Goal: Task Accomplishment & Management: Manage account settings

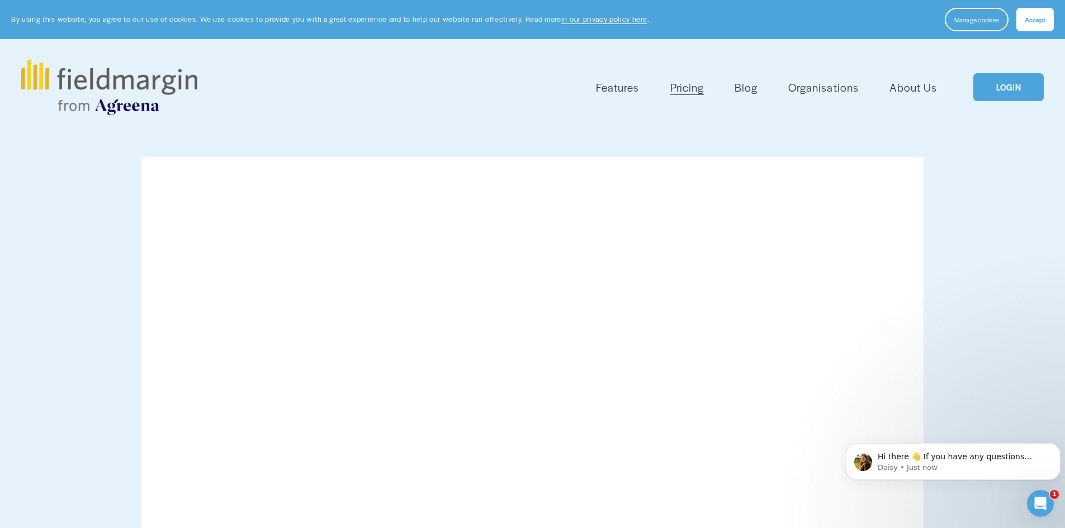
click at [1012, 83] on link "LOGIN" at bounding box center [1008, 87] width 70 height 29
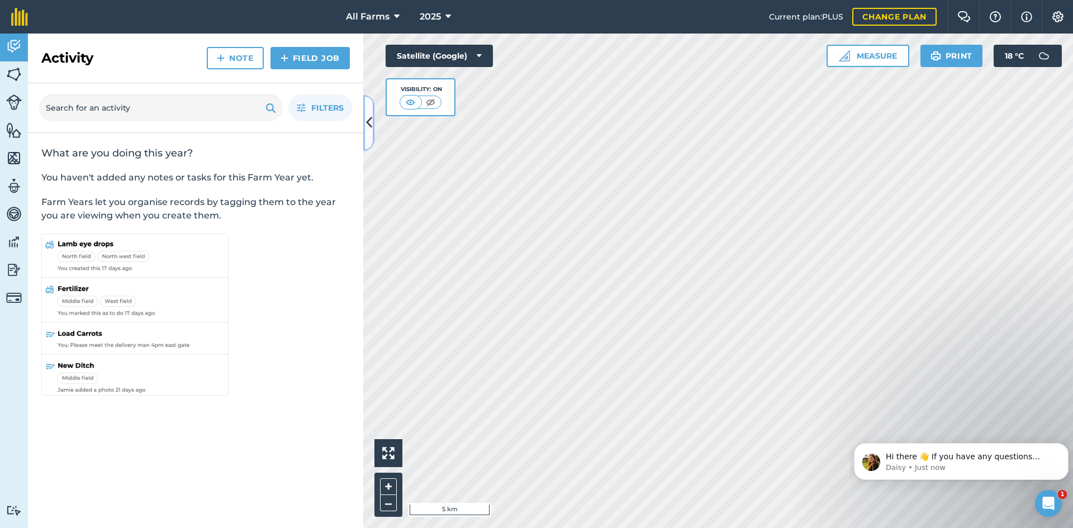
click at [366, 120] on icon at bounding box center [369, 123] width 6 height 20
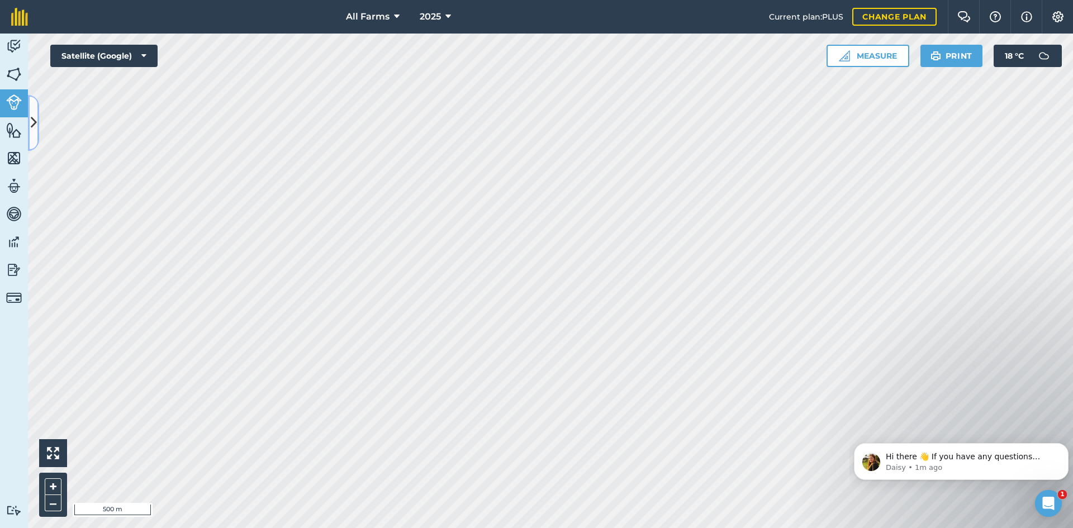
click at [35, 125] on icon at bounding box center [34, 123] width 6 height 20
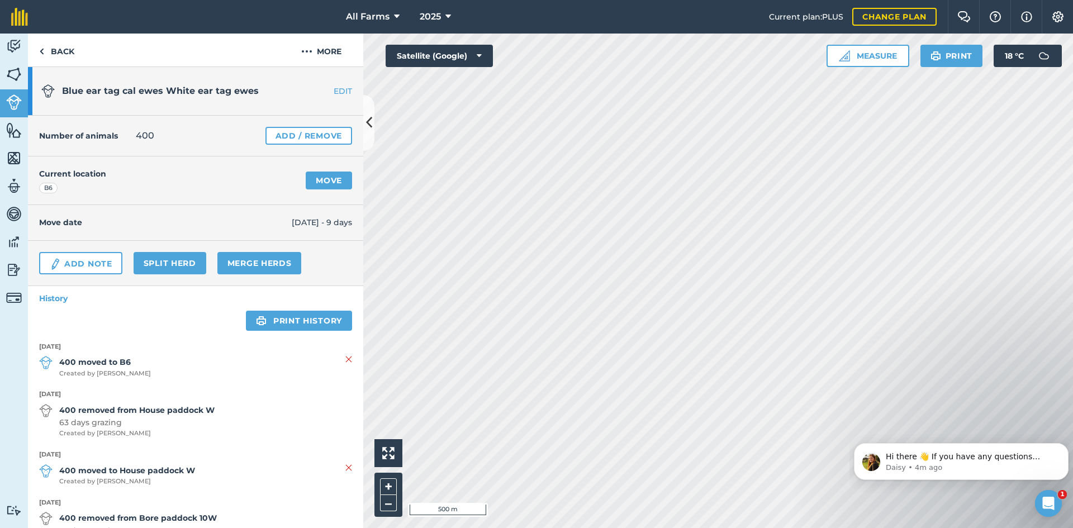
click at [337, 87] on link "EDIT" at bounding box center [328, 91] width 70 height 11
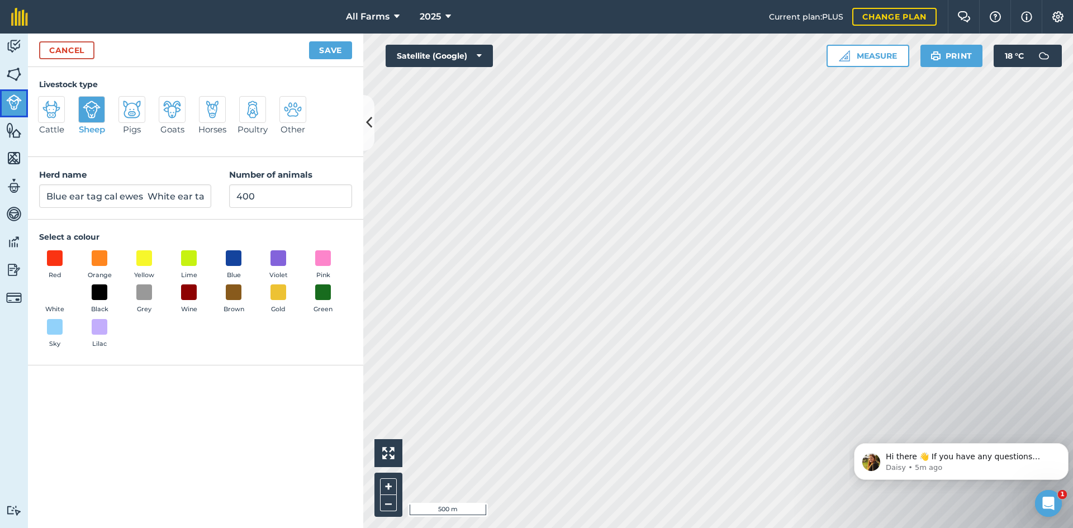
click at [12, 107] on img at bounding box center [14, 102] width 16 height 16
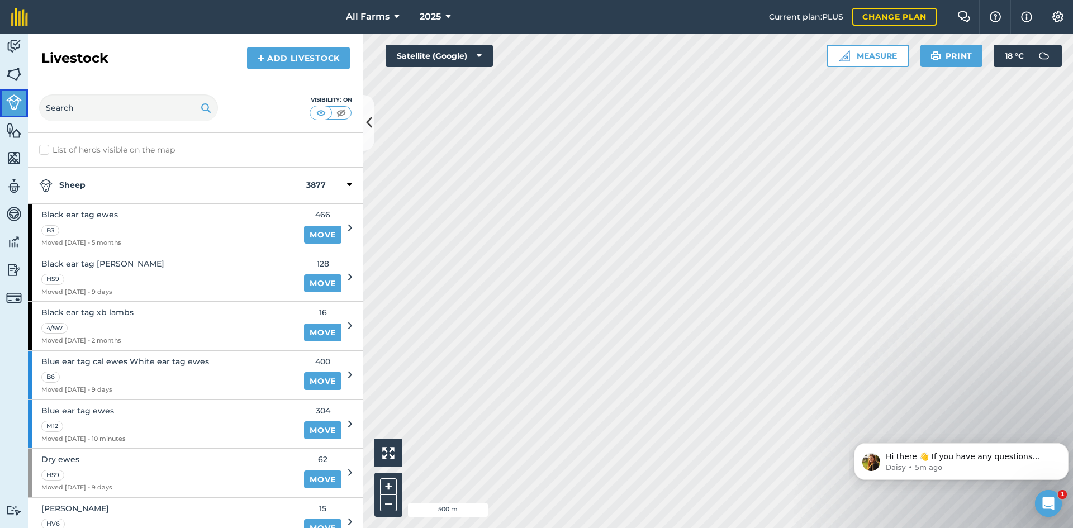
scroll to position [56, 0]
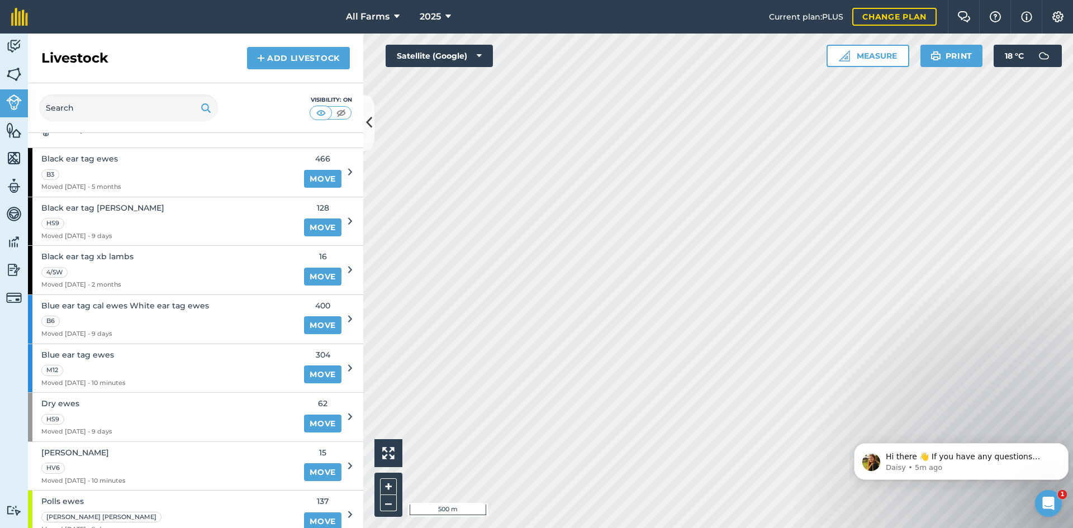
click at [348, 320] on icon at bounding box center [350, 319] width 4 height 10
click at [184, 304] on span "Blue ear tag cal ewes White ear tag ewes" at bounding box center [125, 306] width 168 height 12
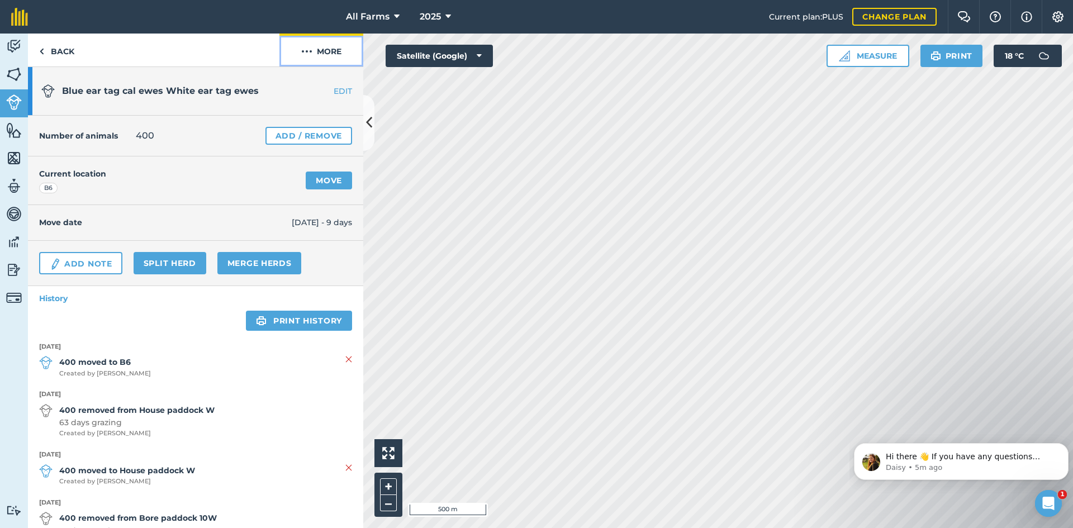
click at [328, 51] on button "More" at bounding box center [321, 50] width 84 height 33
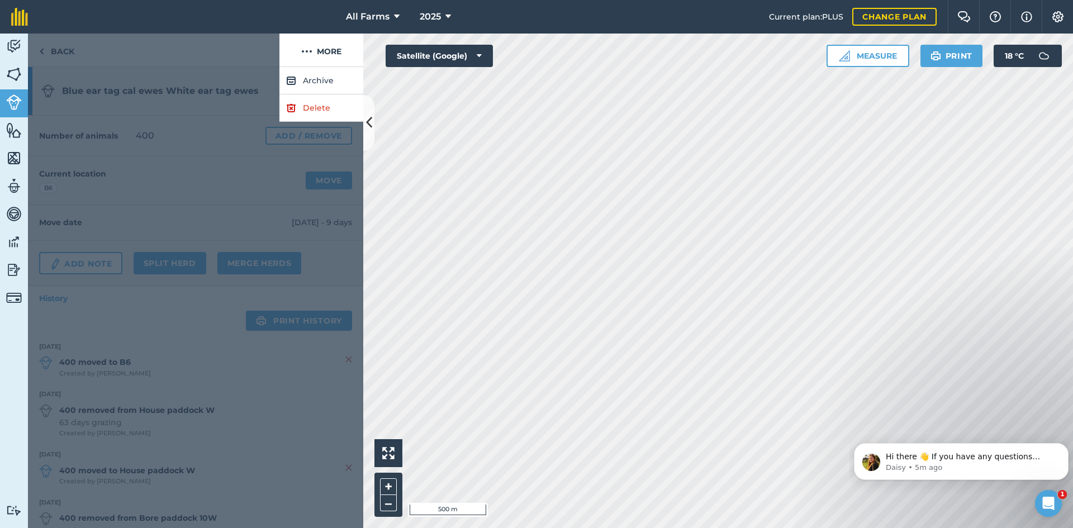
click at [226, 49] on div at bounding box center [154, 51] width 252 height 34
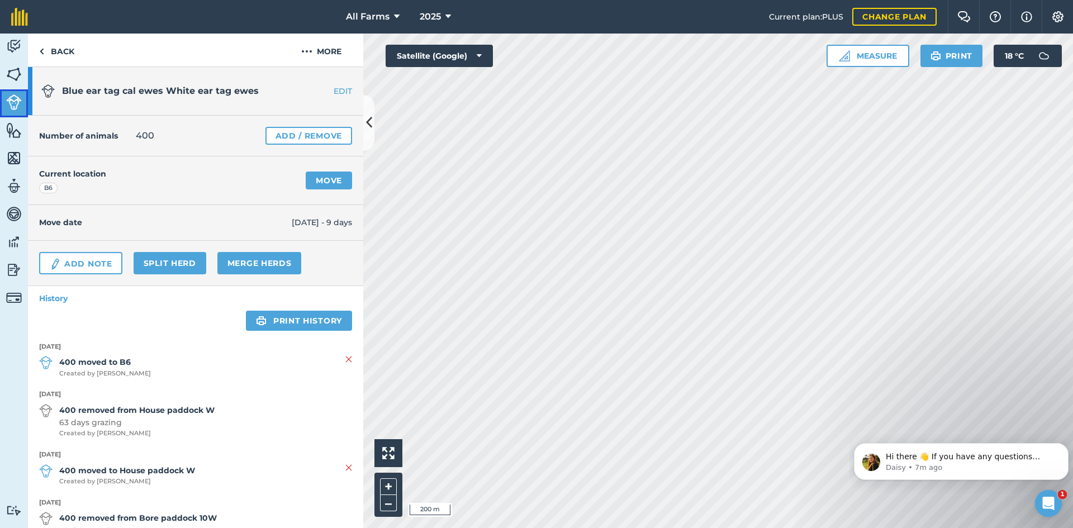
click at [16, 106] on img at bounding box center [14, 102] width 16 height 16
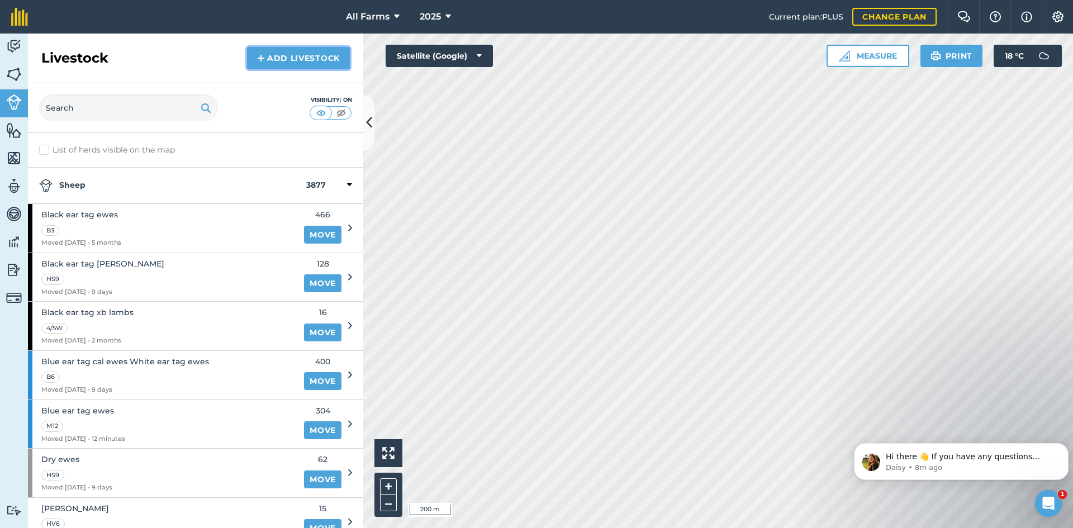
click at [325, 58] on link "Add Livestock" at bounding box center [298, 58] width 103 height 22
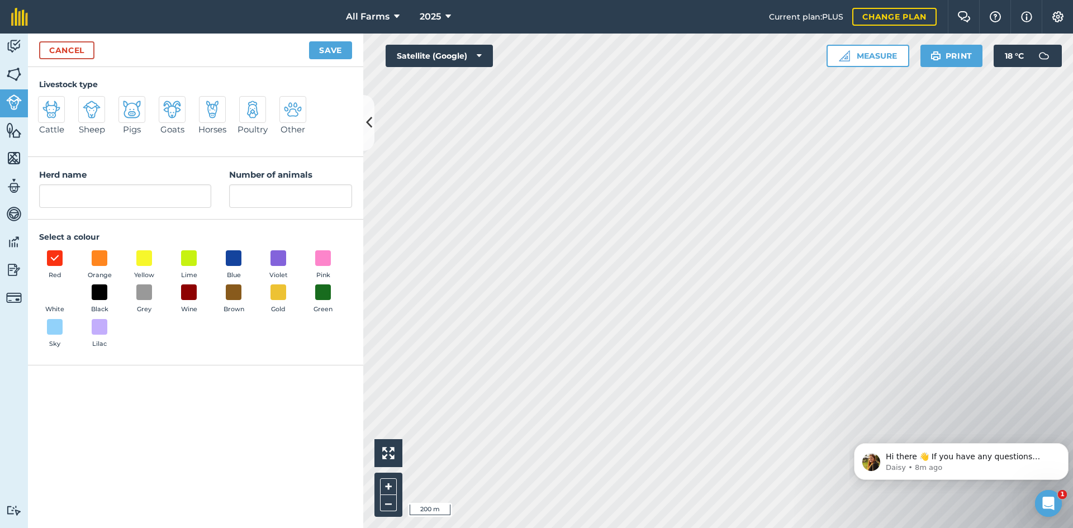
click at [93, 118] on img at bounding box center [92, 110] width 18 height 18
click at [87, 103] on input "Sheep" at bounding box center [82, 99] width 7 height 7
radio input "true"
click at [141, 199] on input "Sheep" at bounding box center [125, 195] width 172 height 23
type input "S"
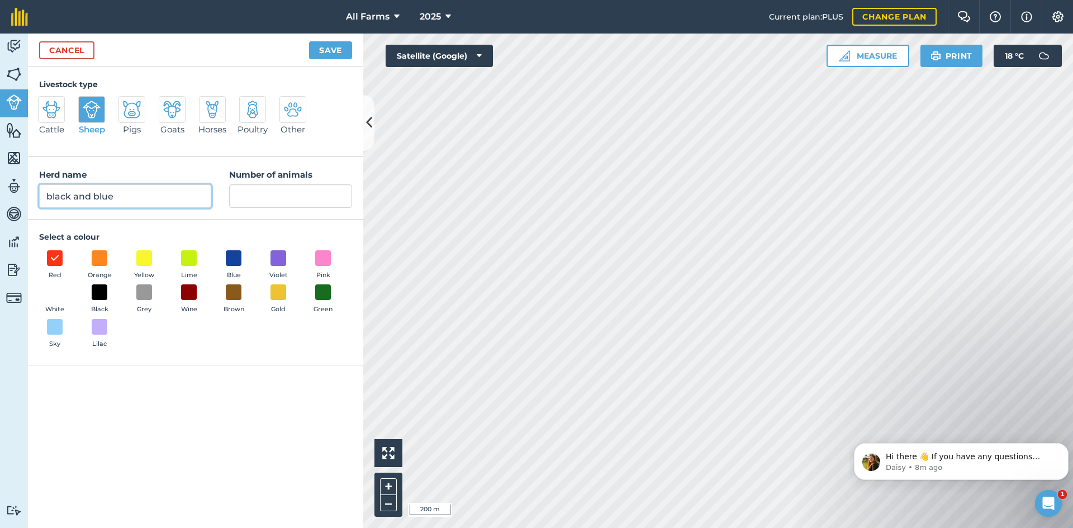
click at [49, 193] on input "black and blue" at bounding box center [125, 195] width 172 height 23
click at [51, 193] on input "black and blue" at bounding box center [125, 195] width 172 height 23
click at [98, 197] on input "Black and blue" at bounding box center [125, 195] width 172 height 23
click at [114, 198] on input "Black and Blue" at bounding box center [125, 195] width 172 height 23
type input "Black and Blue ear tag ewes"
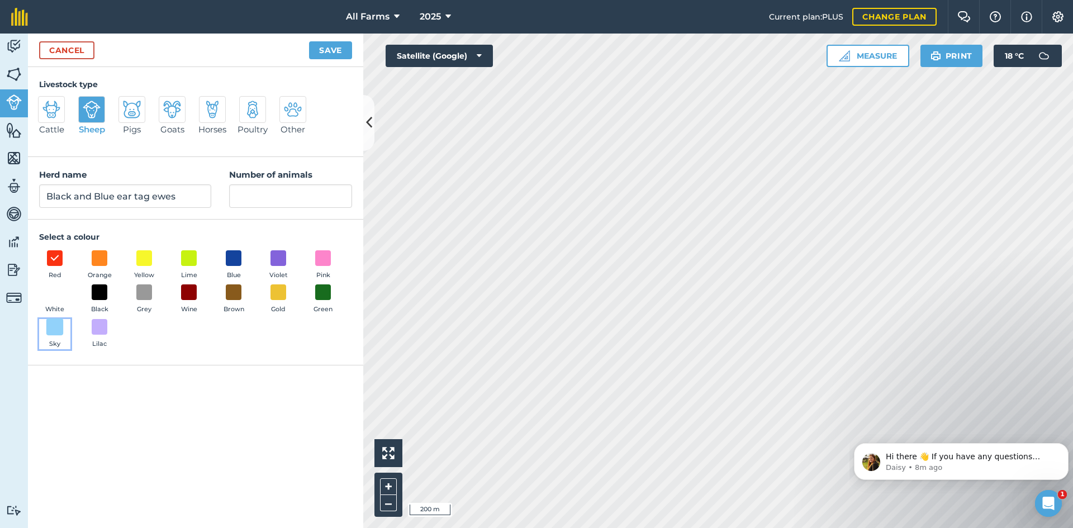
click at [47, 331] on span at bounding box center [54, 327] width 17 height 17
click at [269, 198] on input "Number of animals" at bounding box center [290, 195] width 123 height 23
type input "334"
click at [325, 44] on button "Save" at bounding box center [330, 50] width 43 height 18
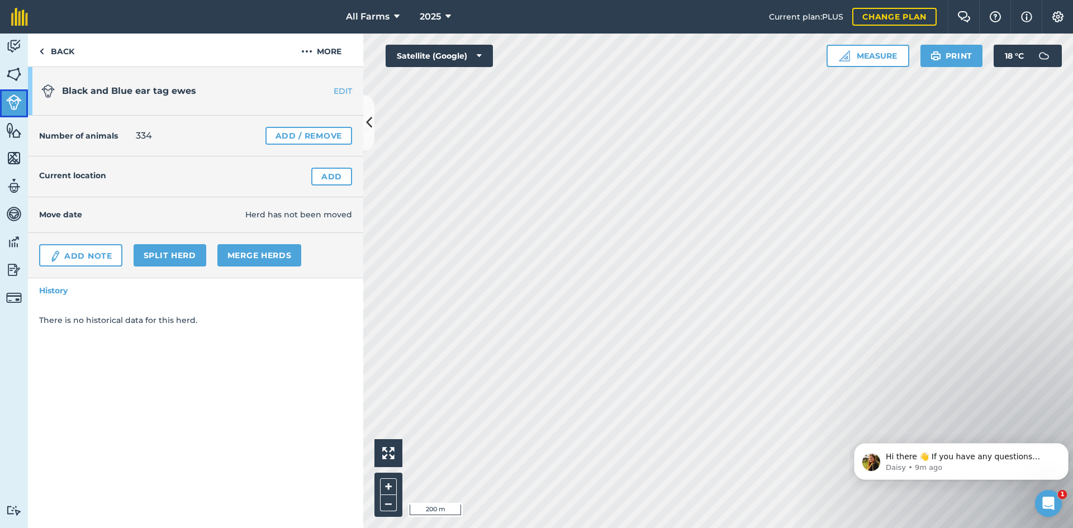
click at [11, 99] on img at bounding box center [14, 102] width 16 height 16
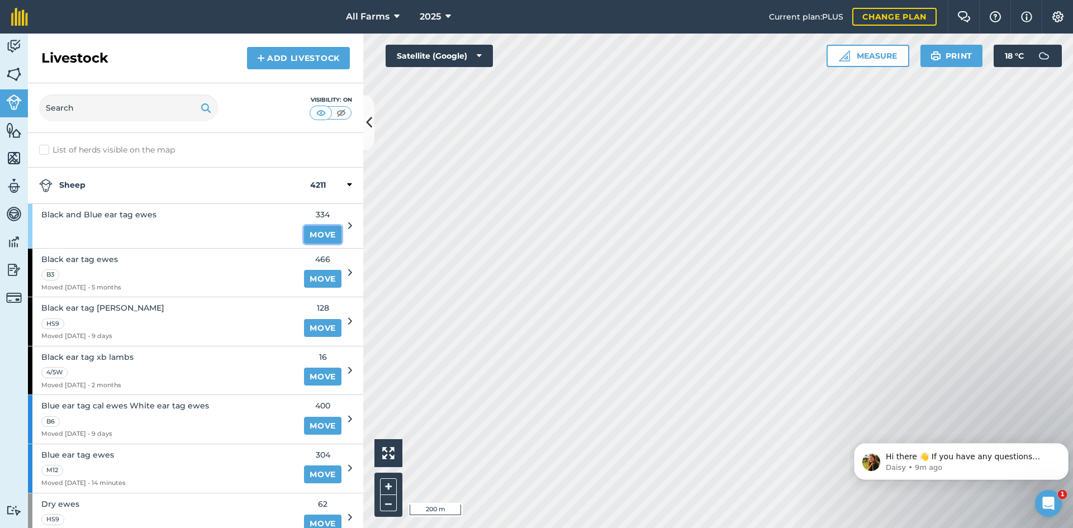
click at [310, 234] on link "Move" at bounding box center [322, 235] width 37 height 18
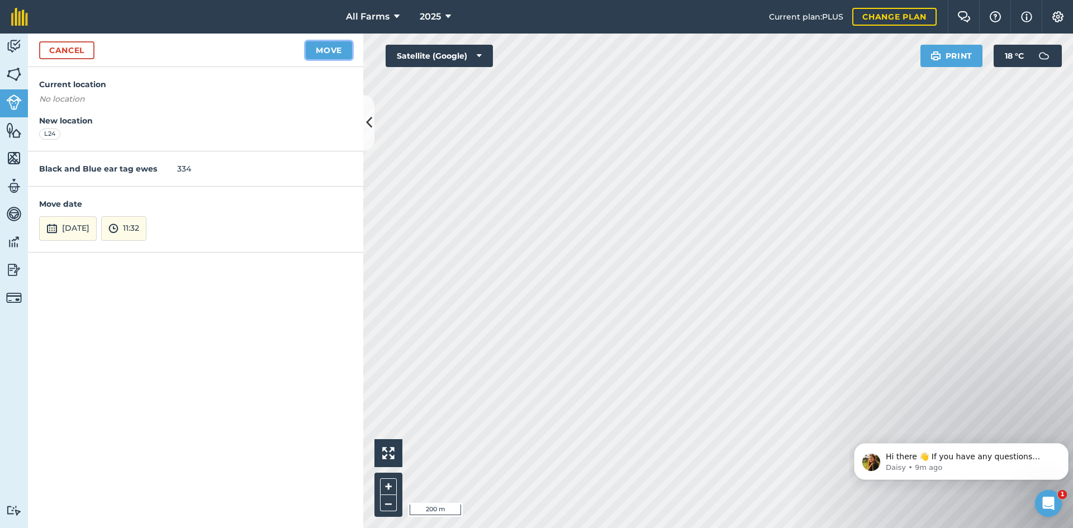
click at [318, 51] on button "Move" at bounding box center [329, 50] width 46 height 18
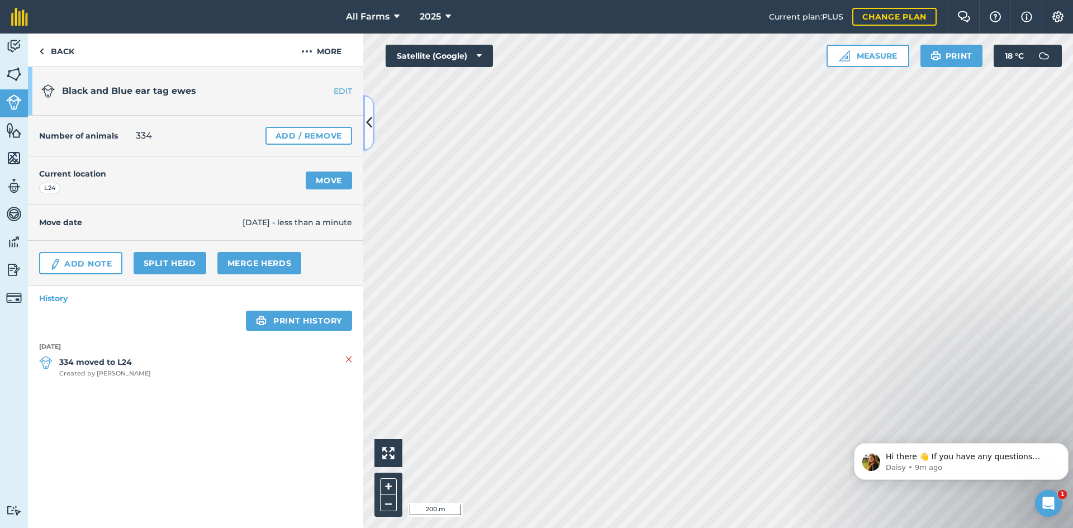
click at [373, 131] on button at bounding box center [368, 123] width 11 height 56
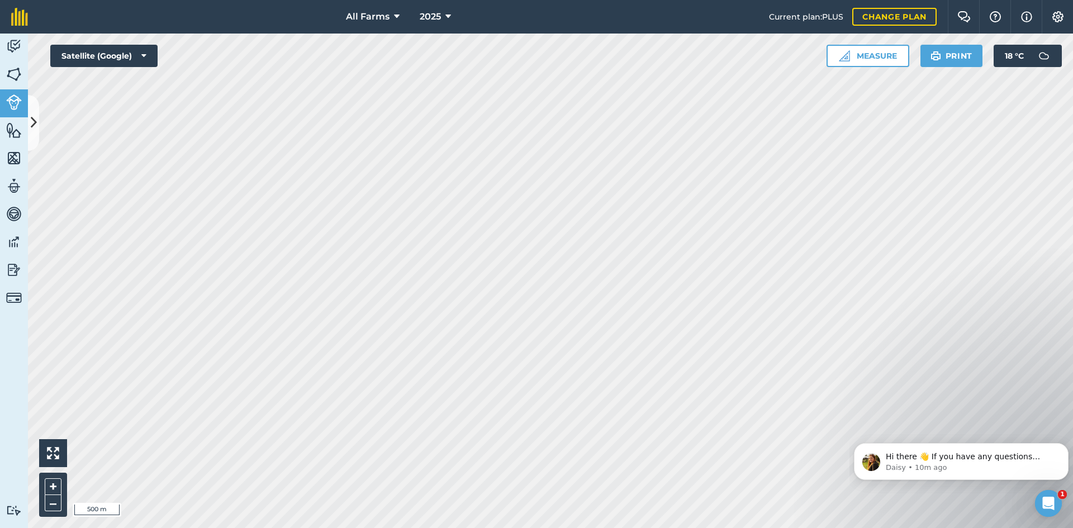
click at [543, 528] on html "All Farms 2025 Current plan : PLUS Change plan Farm Chat Help Info Settings All…" at bounding box center [536, 264] width 1073 height 528
click at [558, 528] on html "All Farms 2025 Current plan : PLUS Change plan Farm Chat Help Info Settings All…" at bounding box center [536, 264] width 1073 height 528
click at [31, 114] on icon at bounding box center [34, 123] width 6 height 20
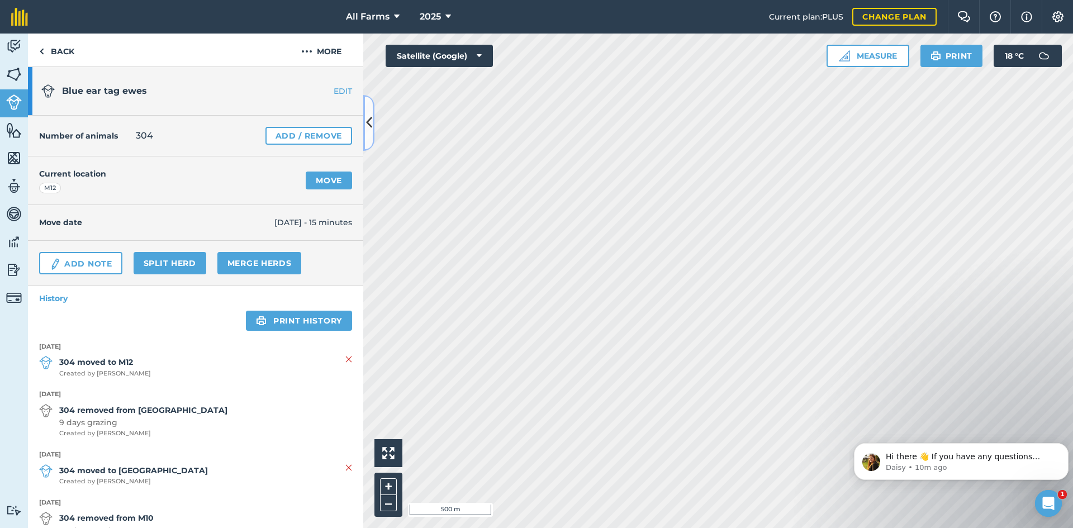
click at [370, 122] on icon at bounding box center [369, 123] width 6 height 20
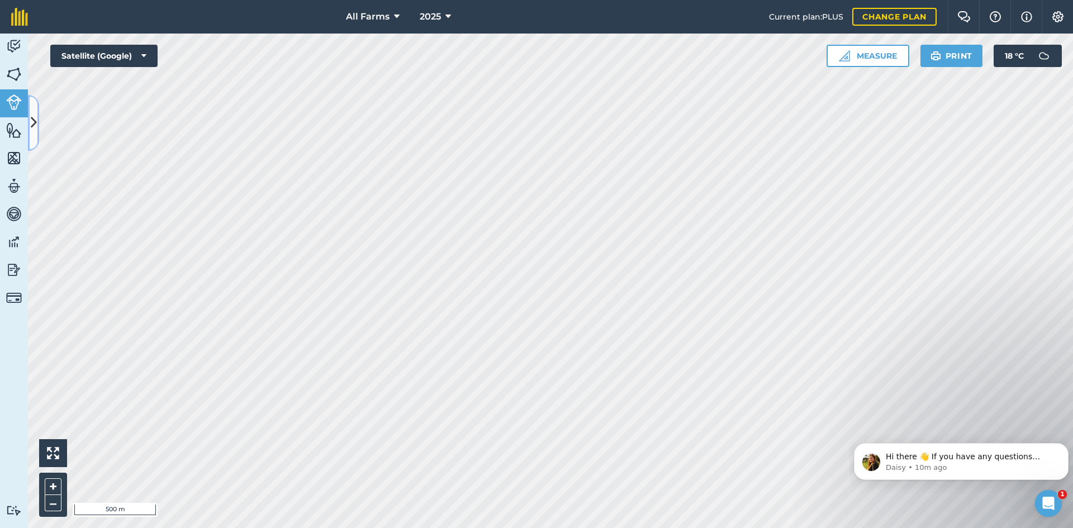
click at [36, 131] on icon at bounding box center [34, 123] width 6 height 20
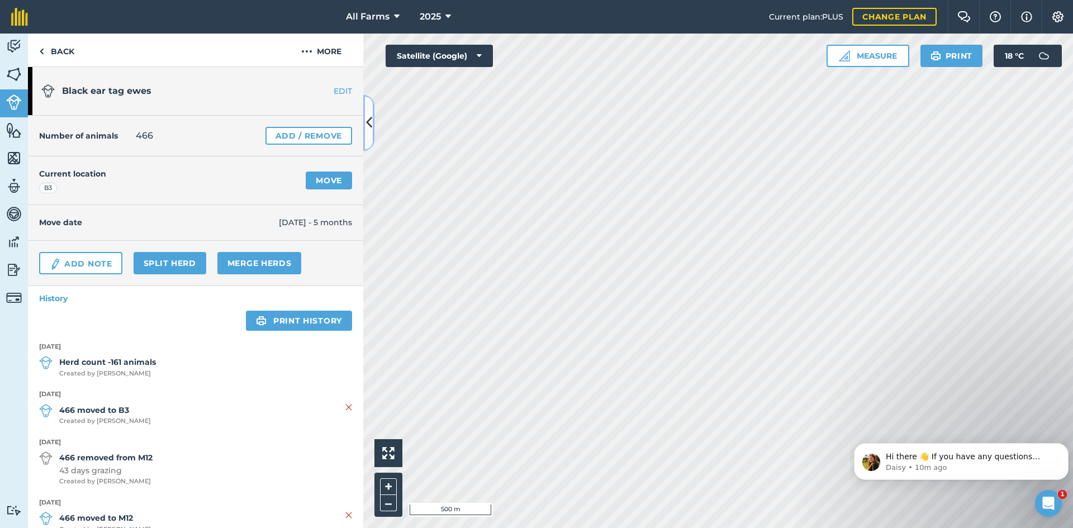
click at [367, 130] on icon at bounding box center [369, 123] width 6 height 20
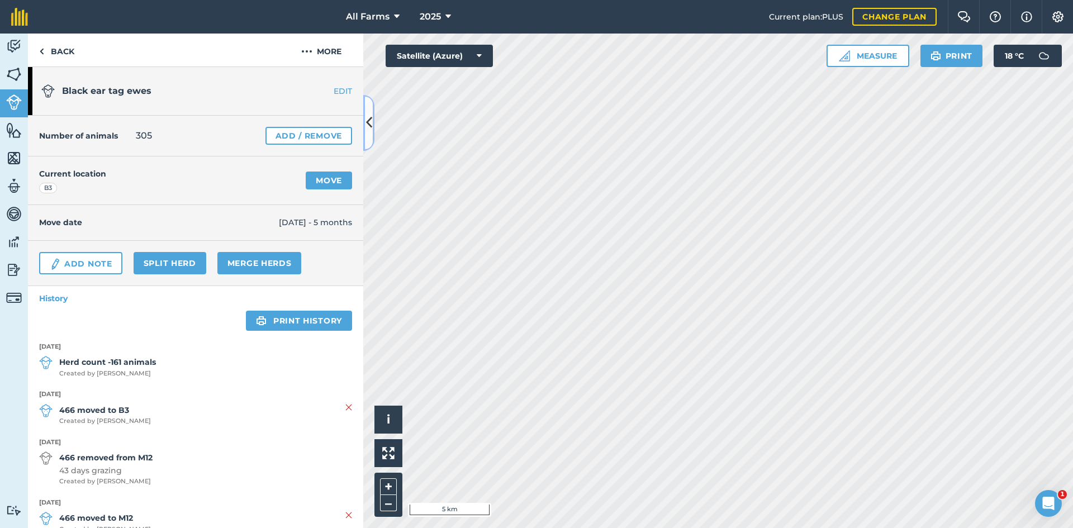
click at [368, 125] on icon at bounding box center [369, 123] width 6 height 20
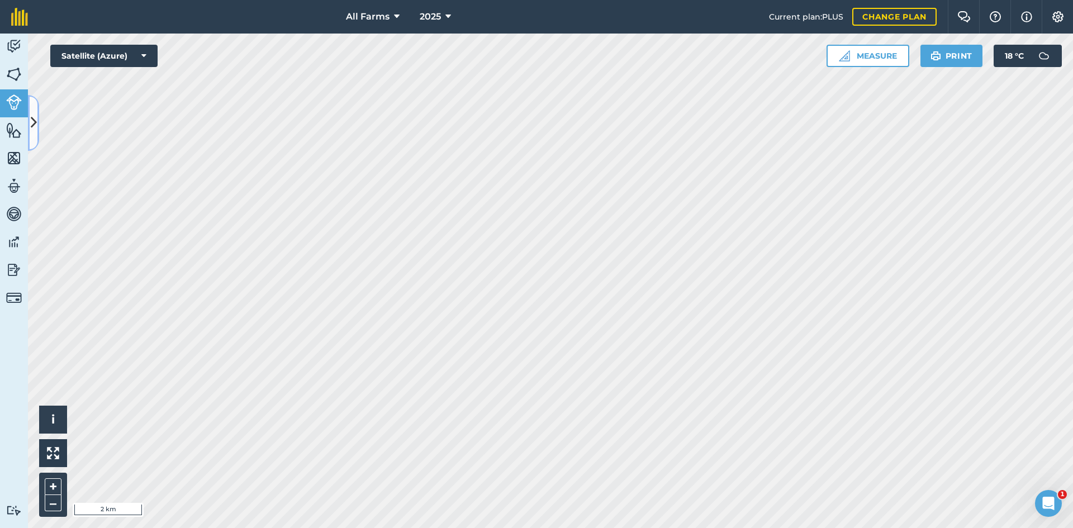
click at [34, 135] on button at bounding box center [33, 123] width 11 height 56
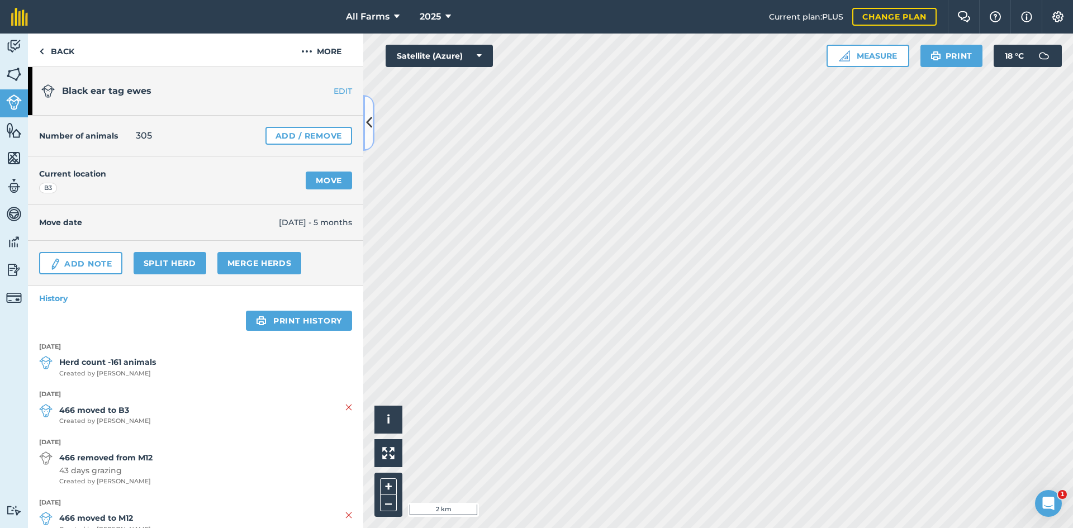
click at [367, 134] on button at bounding box center [368, 123] width 11 height 56
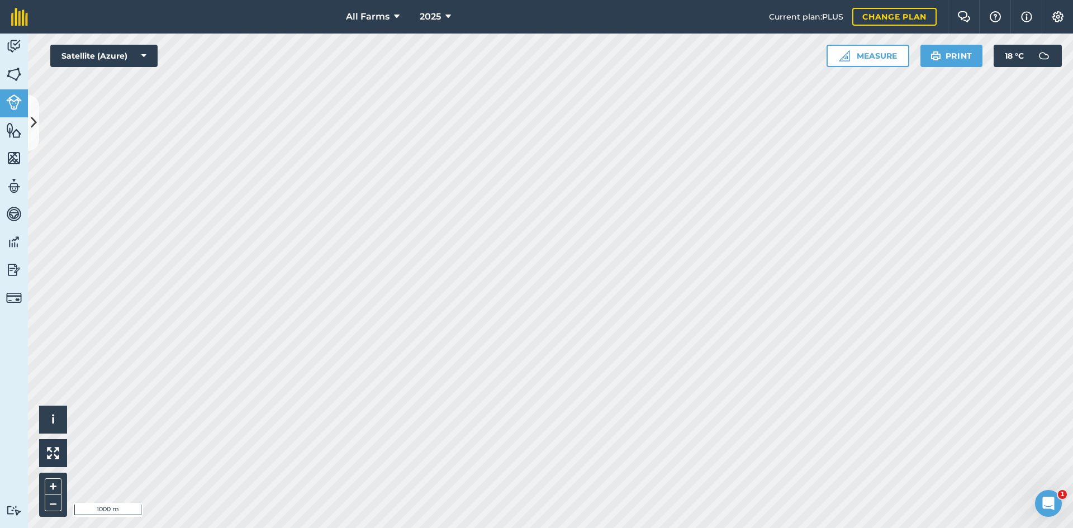
click at [826, 528] on html "All Farms 2025 Current plan : PLUS Change plan Farm Chat Help Info Settings All…" at bounding box center [536, 264] width 1073 height 528
click at [35, 130] on icon at bounding box center [34, 123] width 6 height 20
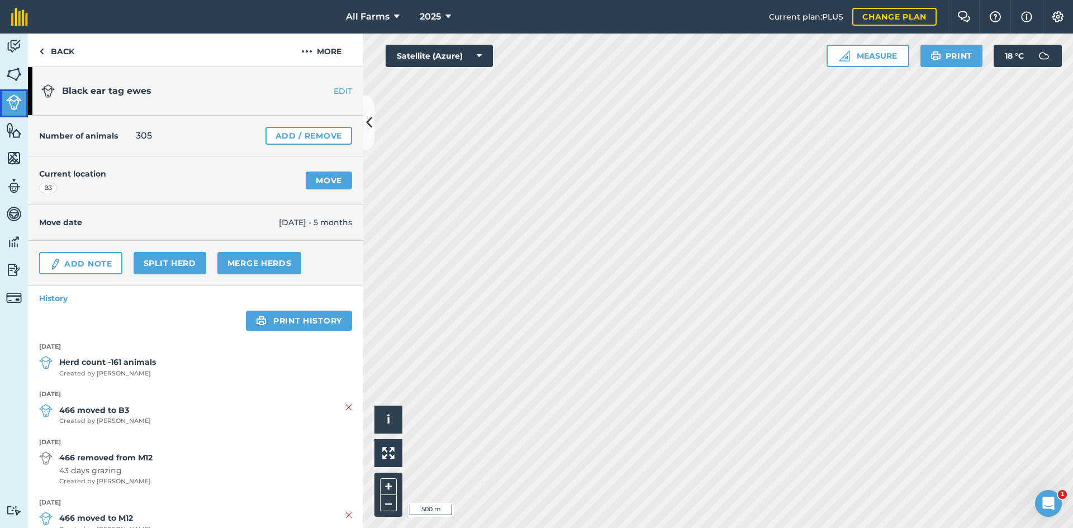
click at [13, 104] on img at bounding box center [14, 102] width 16 height 16
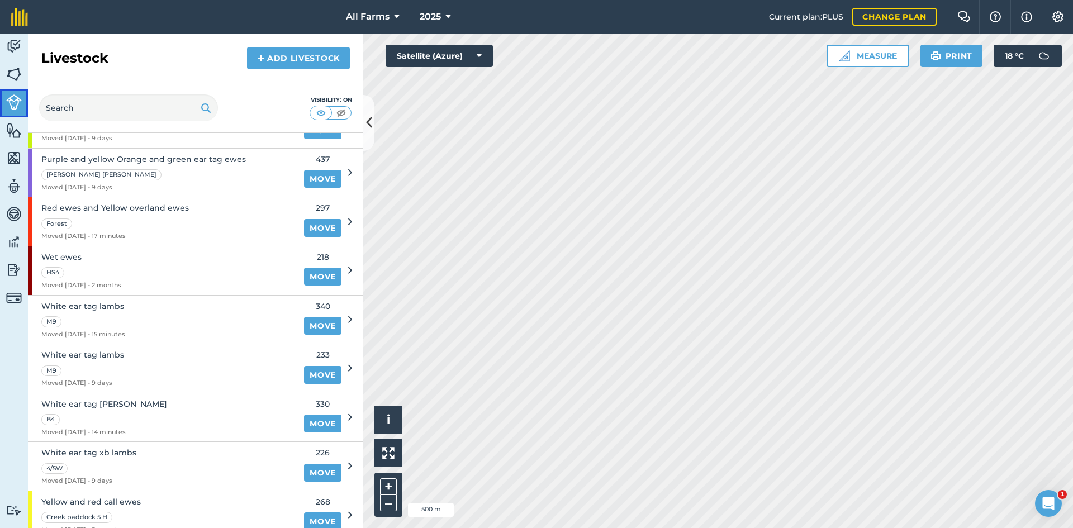
scroll to position [503, 0]
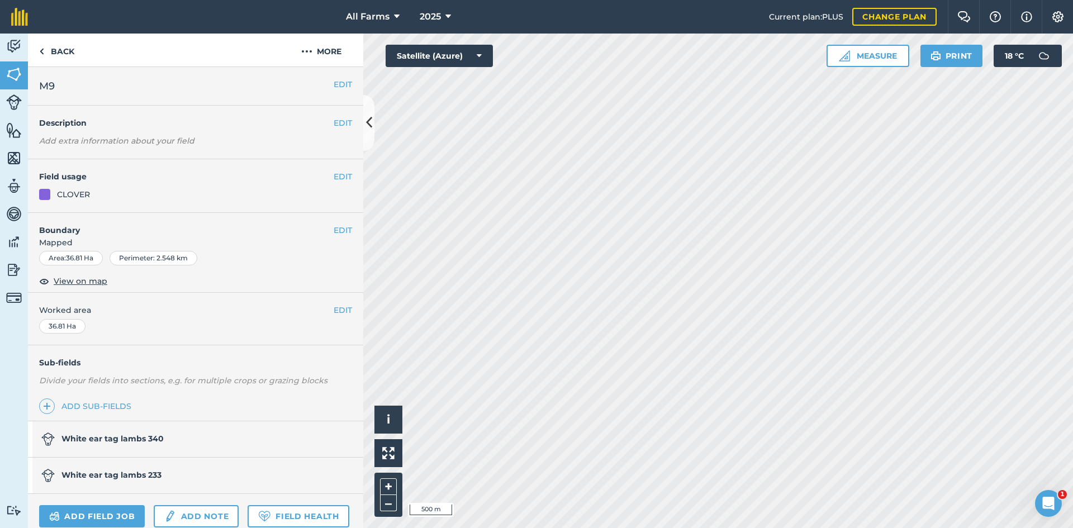
click at [176, 437] on link "White ear tag lambs 340" at bounding box center [190, 439] width 324 height 36
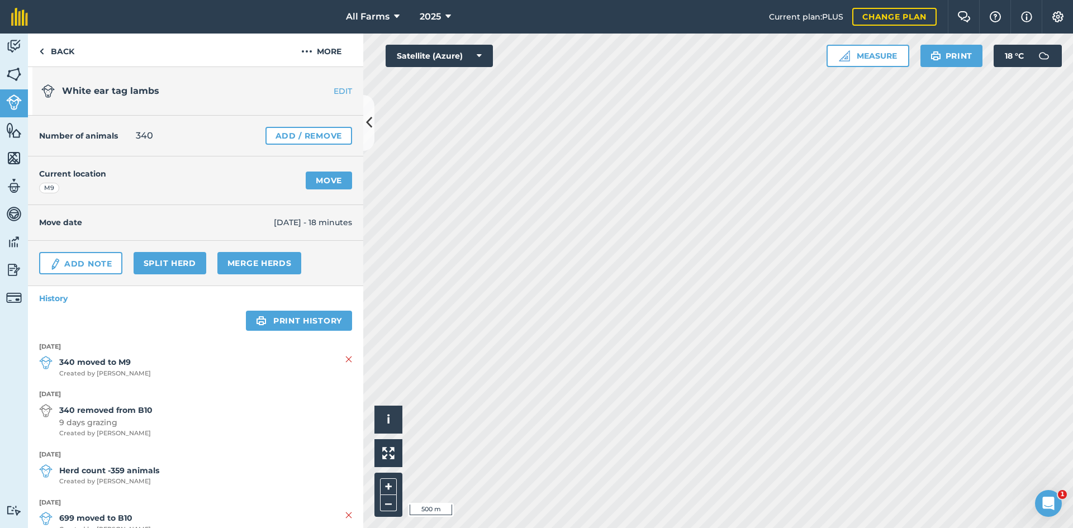
click at [329, 88] on link "EDIT" at bounding box center [328, 91] width 70 height 11
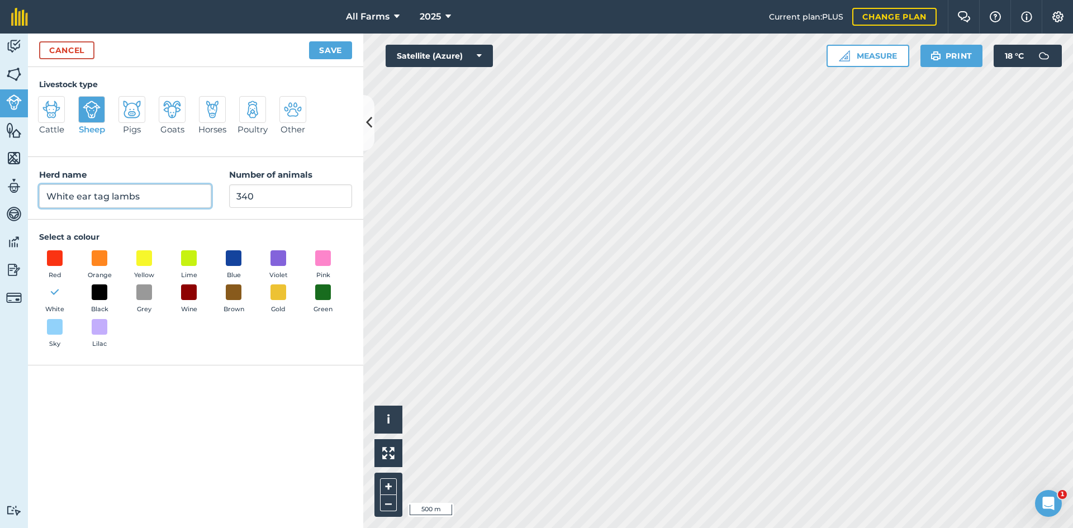
click at [179, 198] on input "White ear tag lambs" at bounding box center [125, 195] width 172 height 23
type input "White ear tag ewes"
click at [334, 47] on button "Save" at bounding box center [330, 50] width 43 height 18
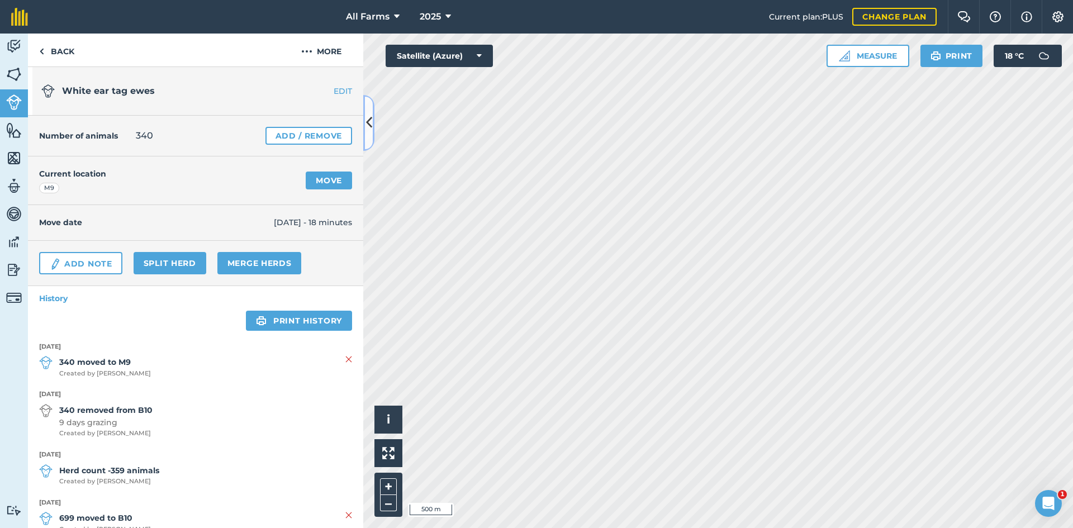
click at [367, 134] on button at bounding box center [368, 123] width 11 height 56
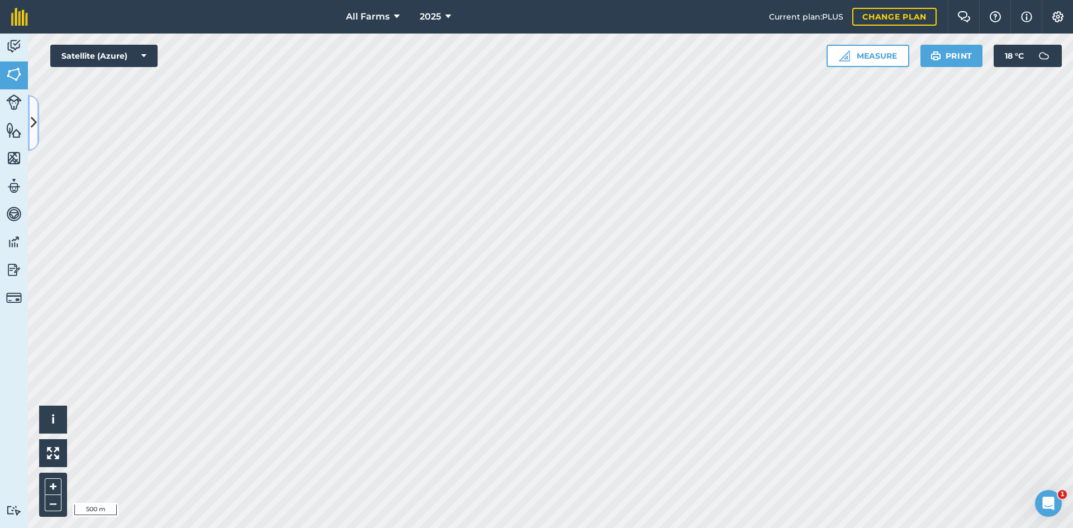
click at [34, 118] on icon at bounding box center [34, 123] width 6 height 20
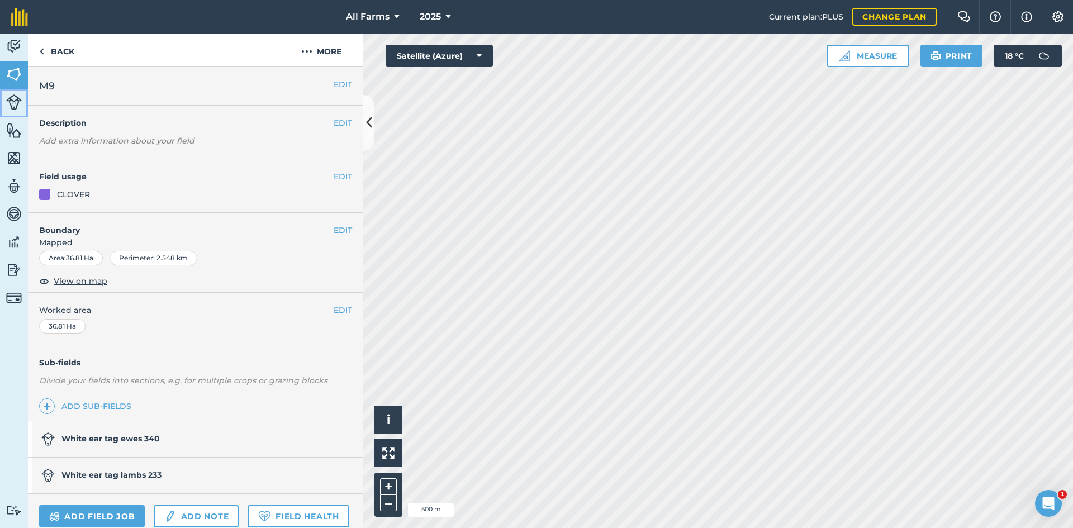
click at [18, 105] on img at bounding box center [14, 102] width 16 height 16
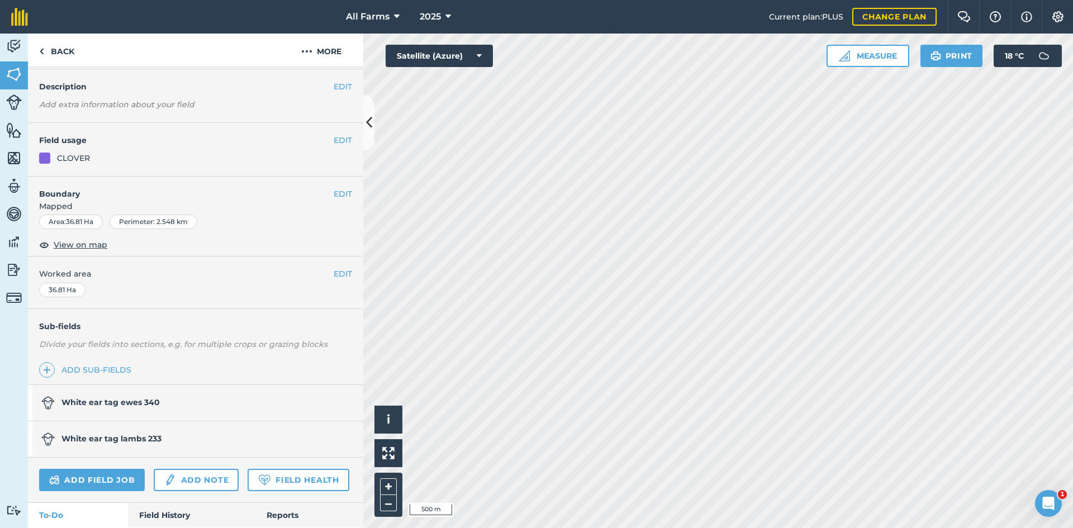
scroll to position [56, 0]
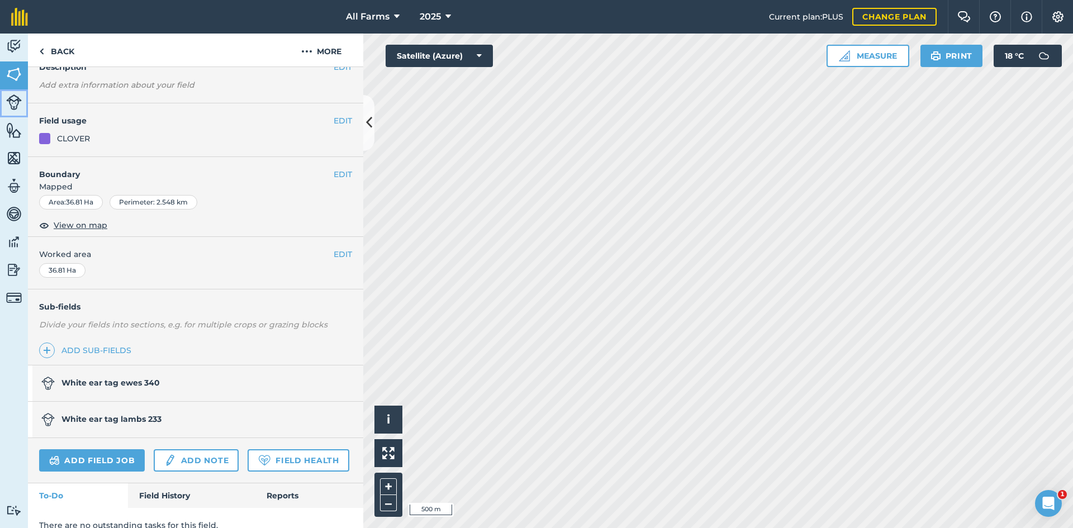
click at [22, 108] on link "Livestock" at bounding box center [14, 103] width 28 height 28
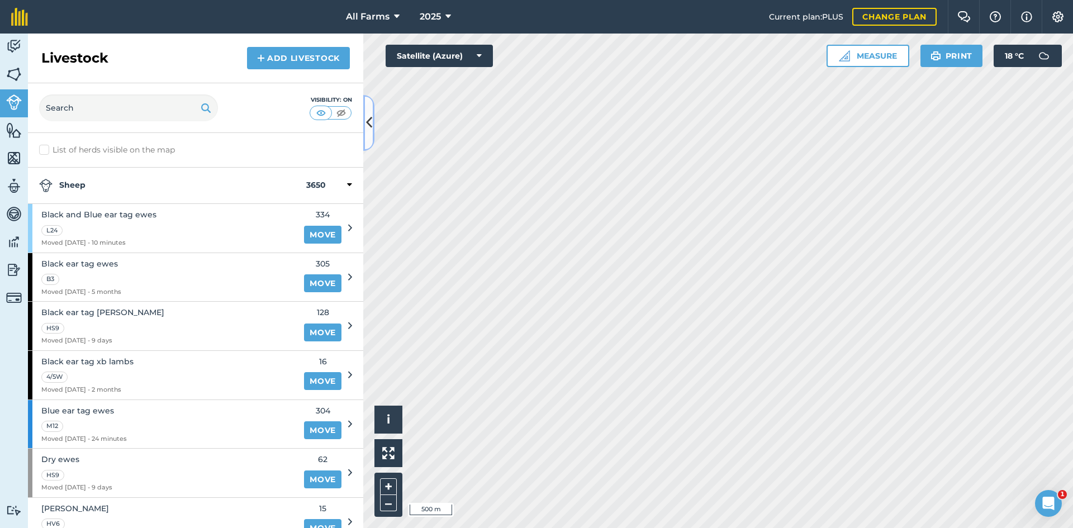
click at [369, 129] on icon at bounding box center [369, 123] width 6 height 20
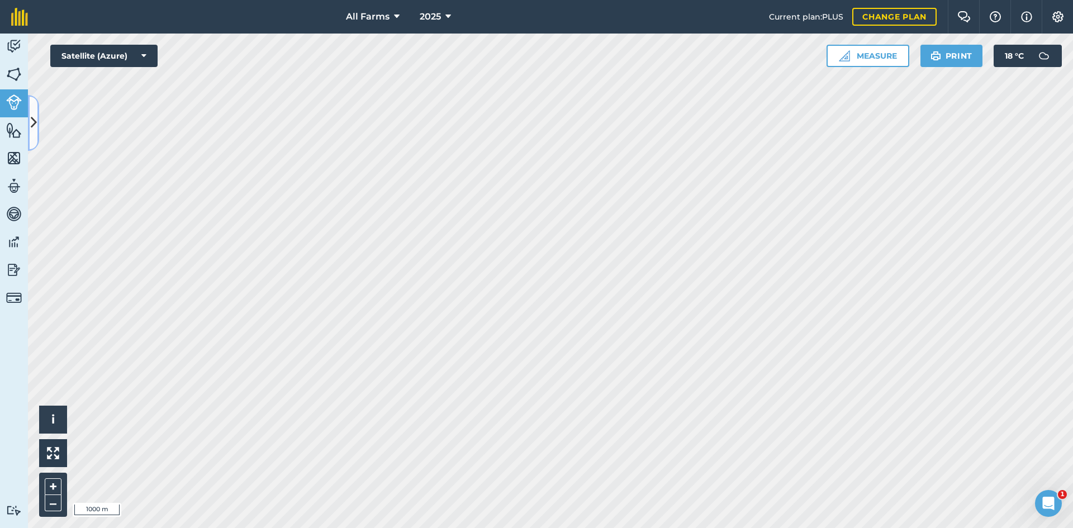
click at [35, 126] on icon at bounding box center [34, 123] width 6 height 20
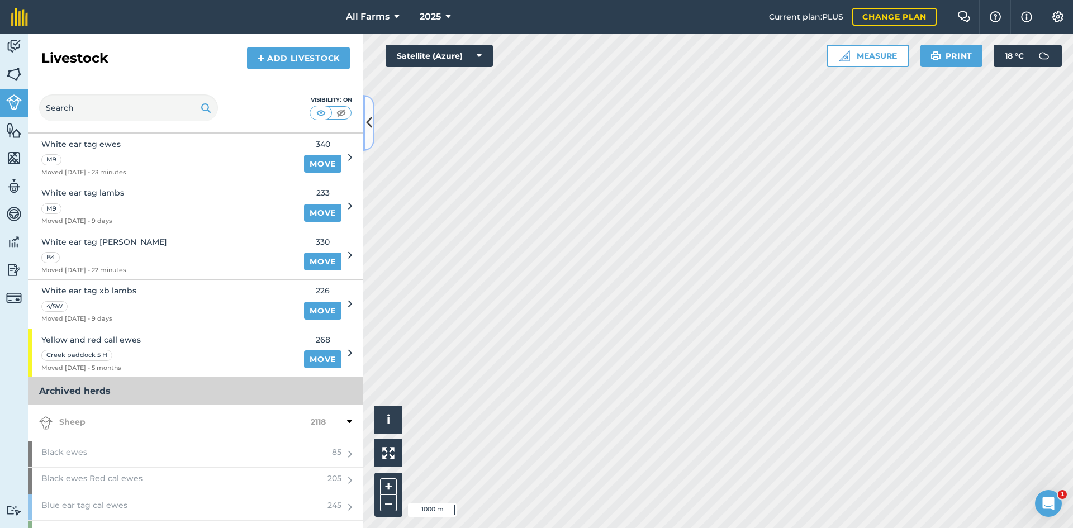
scroll to position [615, 0]
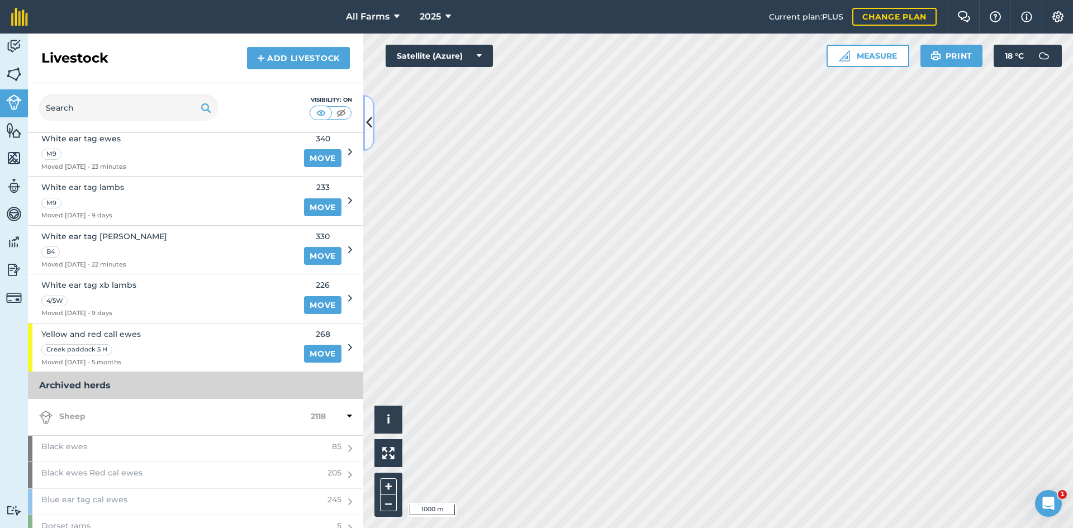
click at [372, 130] on button at bounding box center [368, 123] width 11 height 56
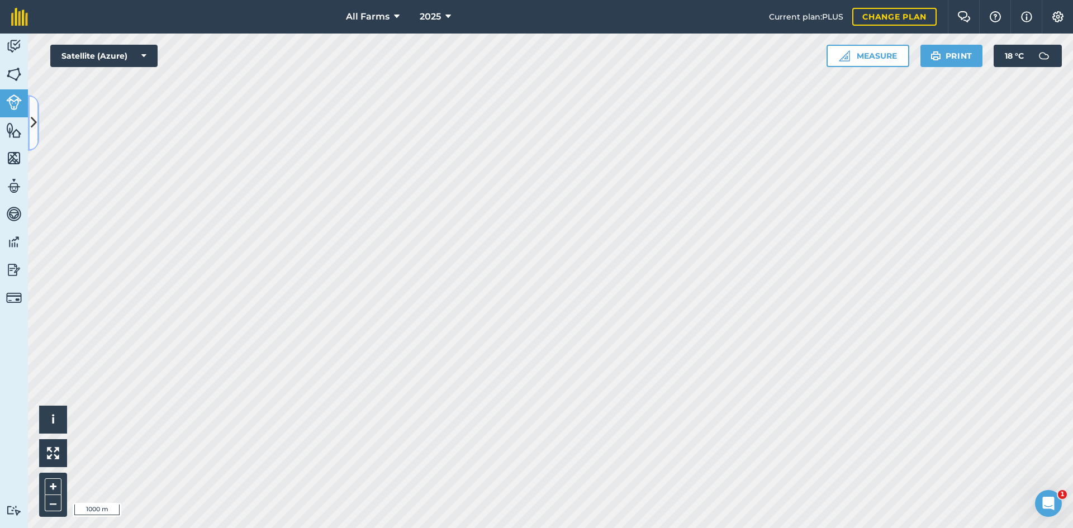
click at [33, 136] on button at bounding box center [33, 123] width 11 height 56
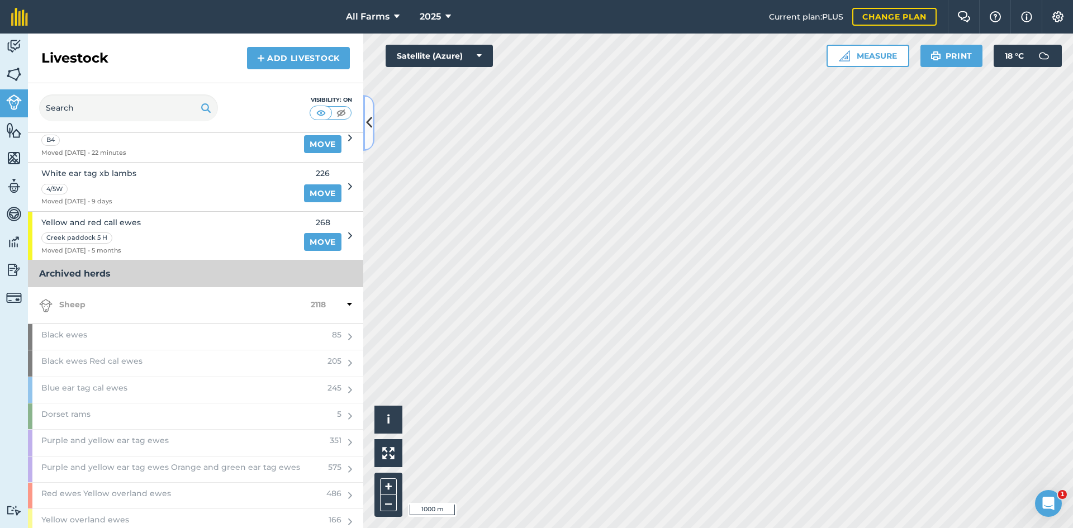
scroll to position [734, 0]
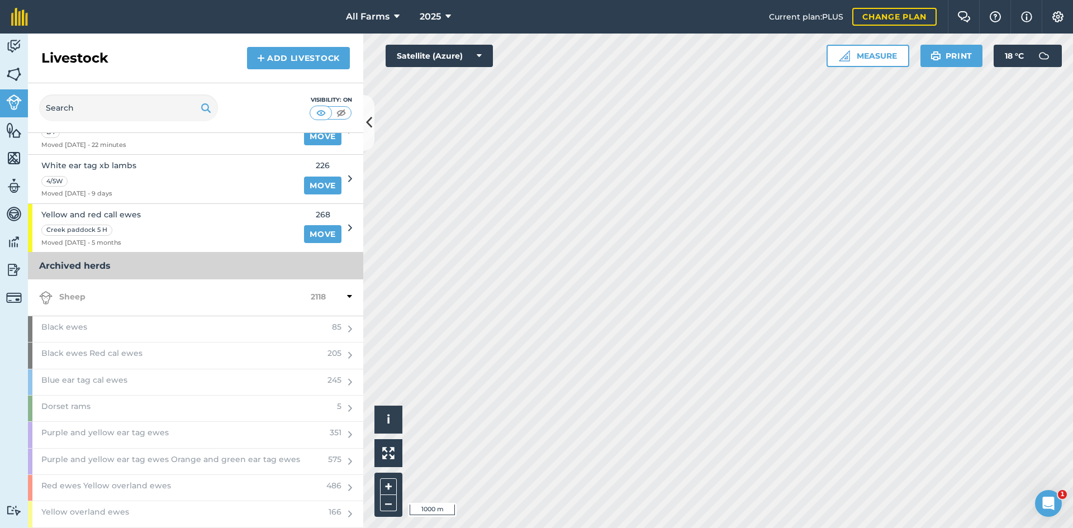
click at [344, 297] on div "Sheep 2118" at bounding box center [195, 297] width 335 height 36
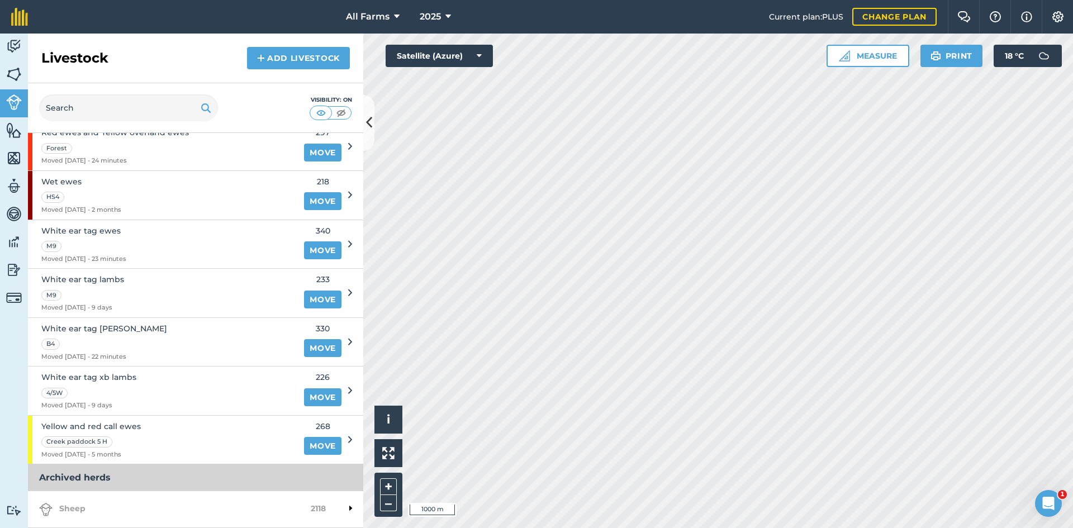
click at [334, 505] on div at bounding box center [339, 508] width 26 height 13
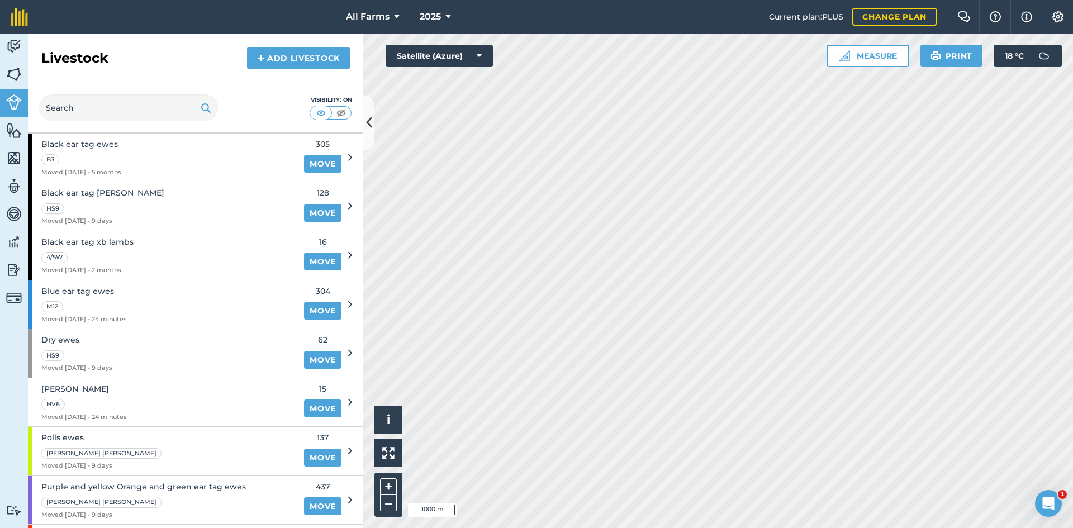
scroll to position [0, 0]
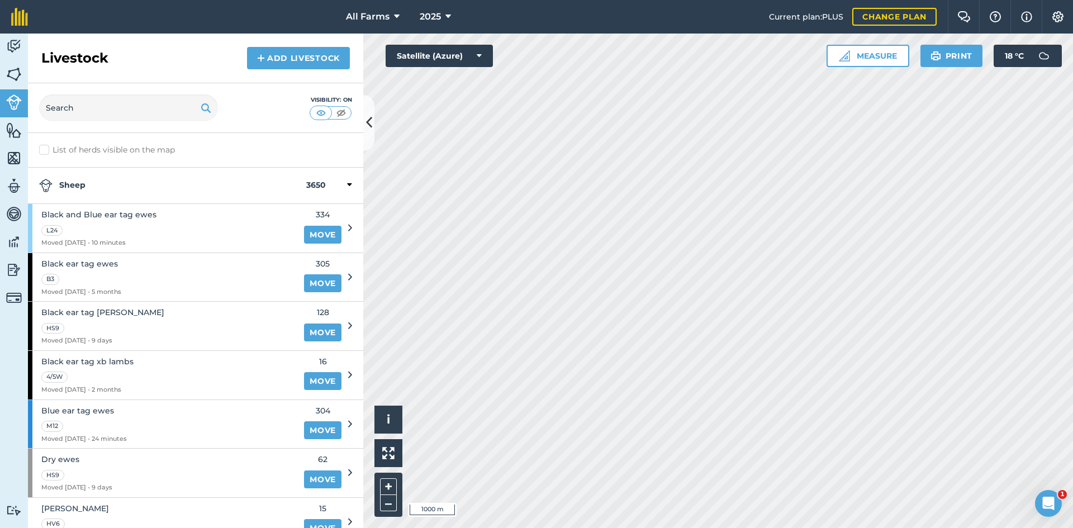
click at [41, 147] on label "List of herds visible on the map" at bounding box center [195, 150] width 313 height 12
click at [41, 147] on input "List of herds visible on the map" at bounding box center [42, 147] width 7 height 7
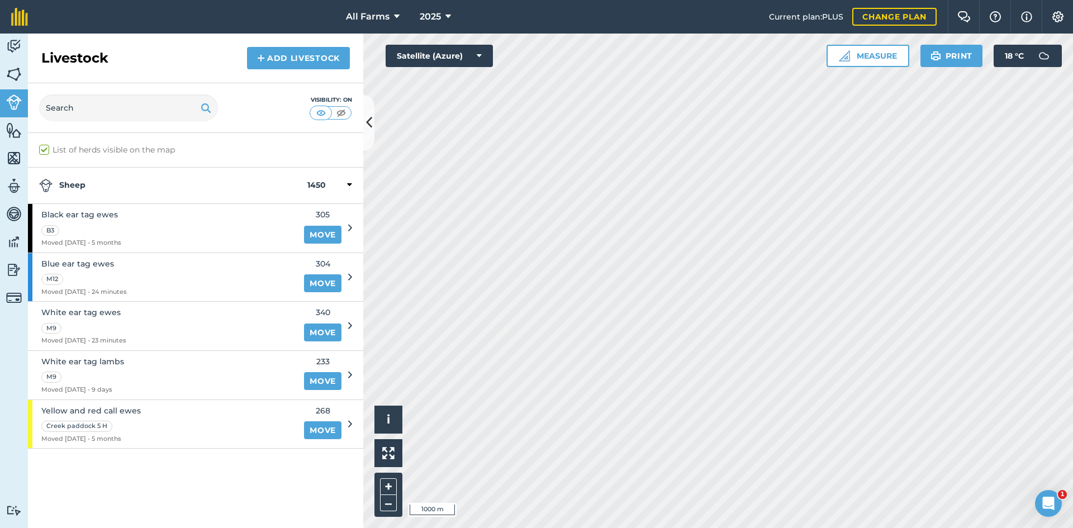
click at [43, 149] on label "List of herds visible on the map" at bounding box center [195, 150] width 313 height 12
click at [43, 149] on input "List of herds visible on the map" at bounding box center [42, 147] width 7 height 7
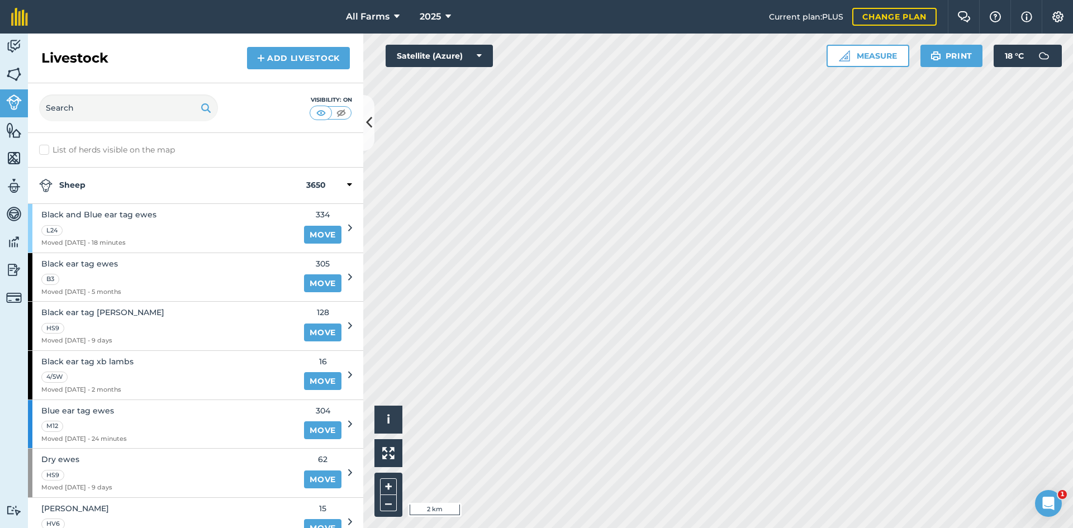
click at [41, 149] on label "List of herds visible on the map" at bounding box center [195, 150] width 313 height 12
click at [41, 149] on input "List of herds visible on the map" at bounding box center [42, 147] width 7 height 7
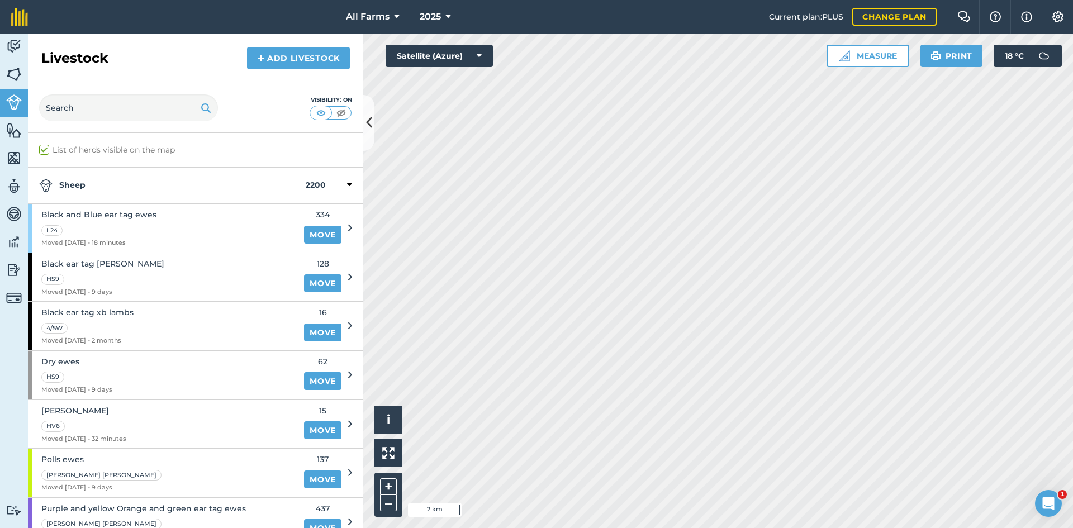
click at [41, 149] on label "List of herds visible on the map" at bounding box center [195, 150] width 313 height 12
click at [41, 149] on input "List of herds visible on the map" at bounding box center [42, 147] width 7 height 7
checkbox input "false"
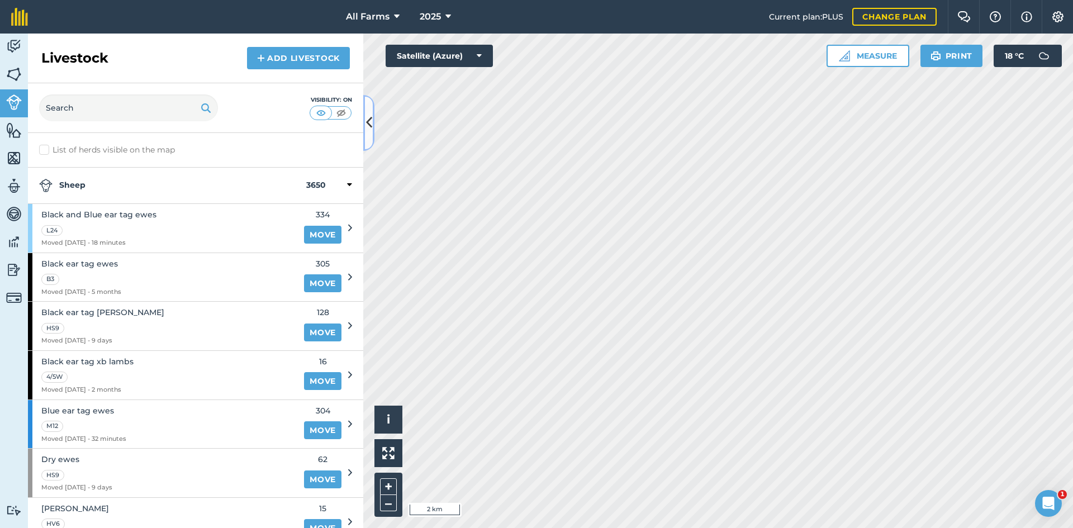
click at [369, 125] on icon at bounding box center [369, 123] width 6 height 20
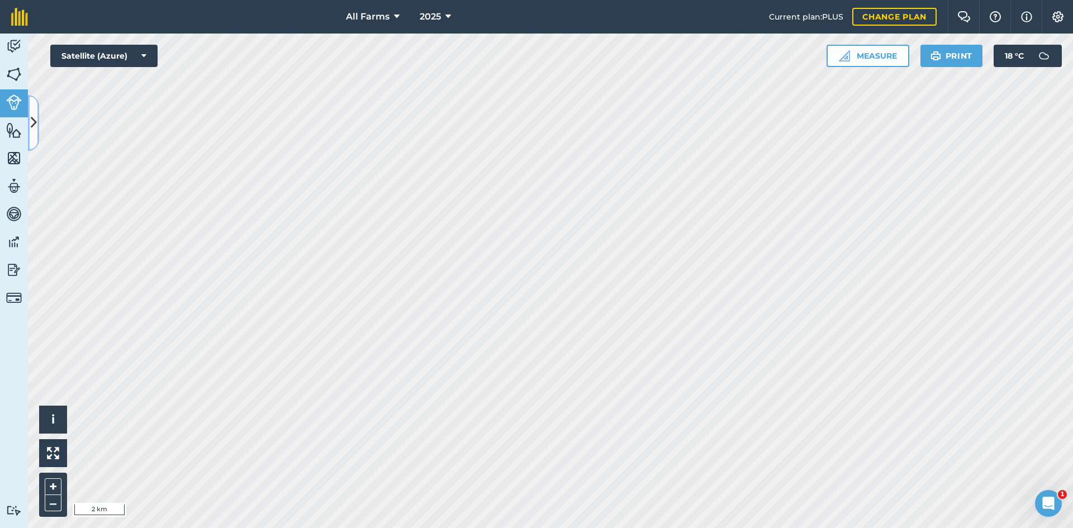
click at [34, 129] on icon at bounding box center [34, 123] width 6 height 20
